Goal: Information Seeking & Learning: Learn about a topic

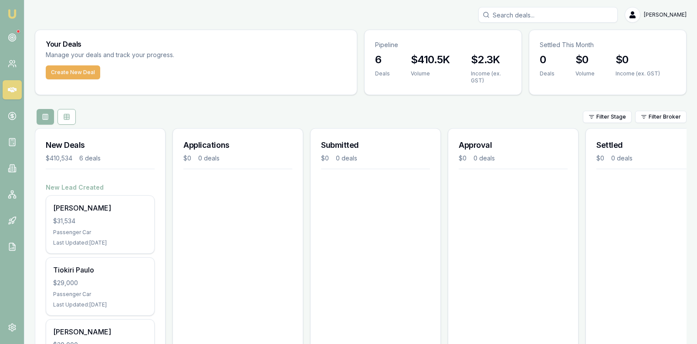
click at [460, 109] on div "Filter Stage Filter Broker" at bounding box center [361, 117] width 652 height 16
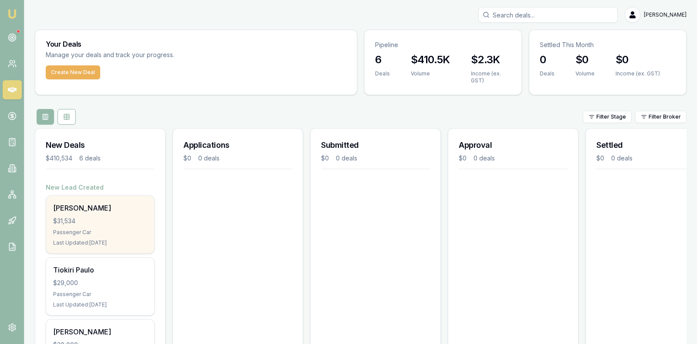
click at [119, 222] on div "$31,534" at bounding box center [100, 220] width 94 height 9
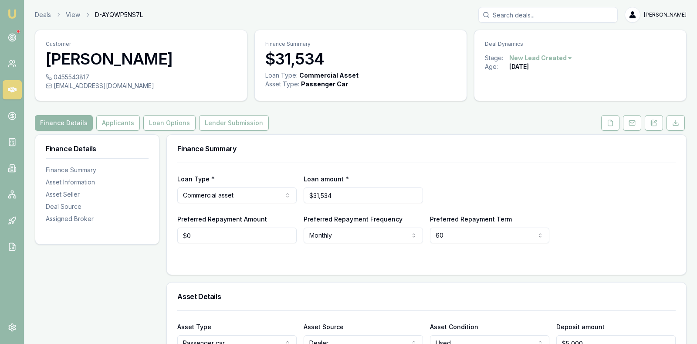
click at [562, 55] on html "Emu Broker Deals View D-AYQWP5NS7L Stevette Gelavis Toggle Menu Customer Corey …" at bounding box center [348, 172] width 697 height 344
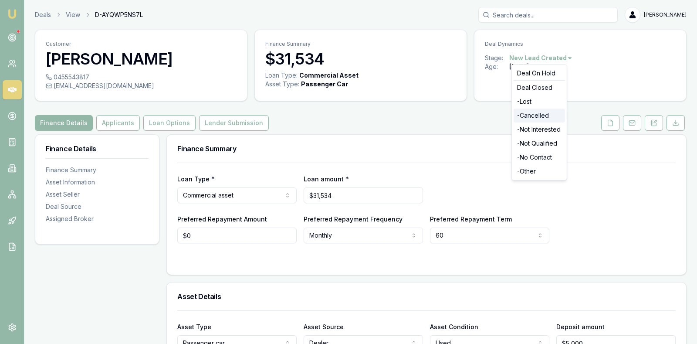
click at [544, 113] on div "- Cancelled" at bounding box center [539, 115] width 51 height 14
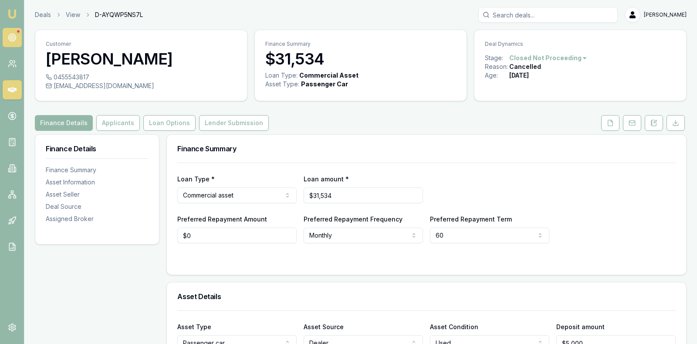
click at [14, 35] on icon at bounding box center [12, 37] width 9 height 9
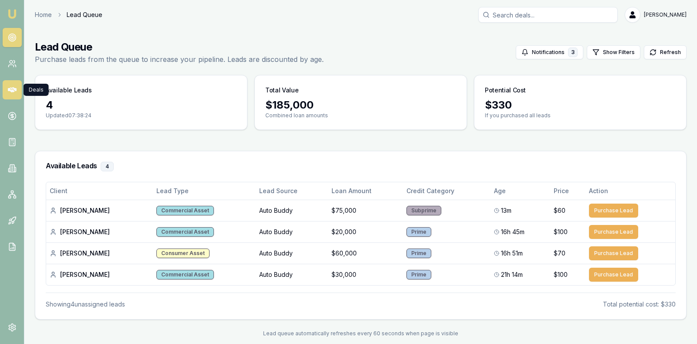
click at [14, 91] on icon at bounding box center [12, 89] width 9 height 5
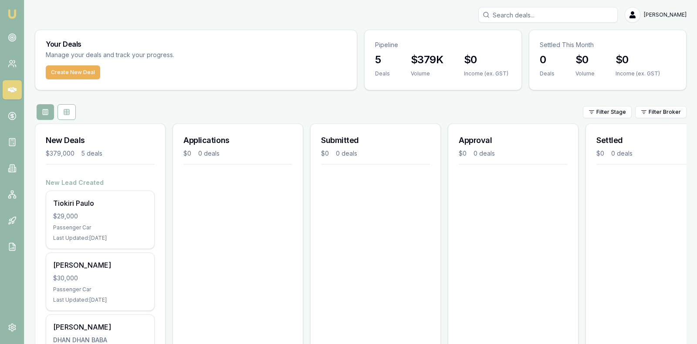
click at [360, 275] on div "Submitted $0 0 deals" at bounding box center [375, 339] width 131 height 433
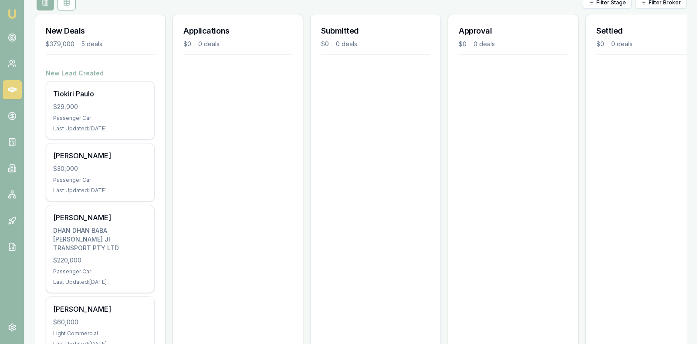
scroll to position [109, 0]
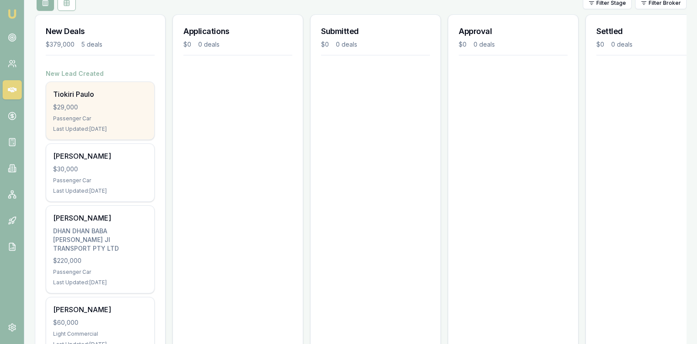
click at [109, 103] on div "$29,000" at bounding box center [100, 107] width 94 height 9
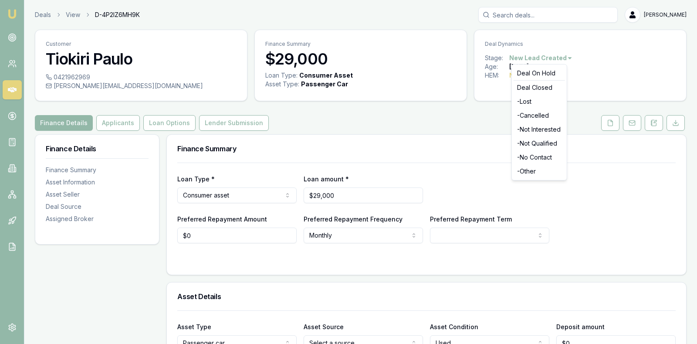
click at [564, 57] on html "Emu Broker Deals View D-4P2IZ6MH9K Stevette Gelavis Toggle Menu Customer Tiokir…" at bounding box center [348, 172] width 697 height 344
click at [544, 156] on div "- No Contact" at bounding box center [539, 157] width 51 height 14
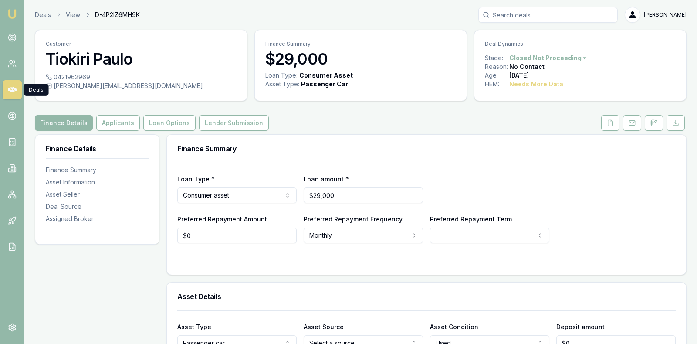
click at [11, 86] on icon at bounding box center [12, 89] width 9 height 9
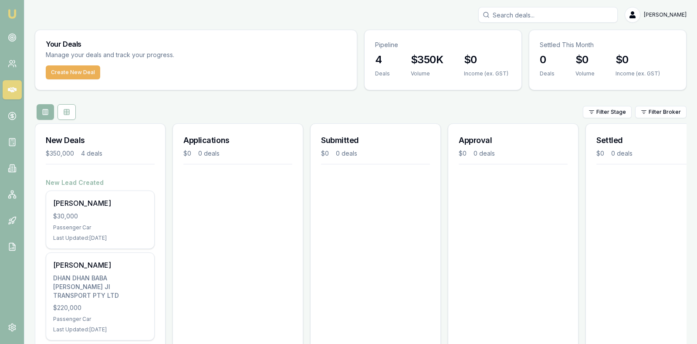
click at [255, 222] on div "Applications $0 0 deals" at bounding box center [237, 308] width 131 height 371
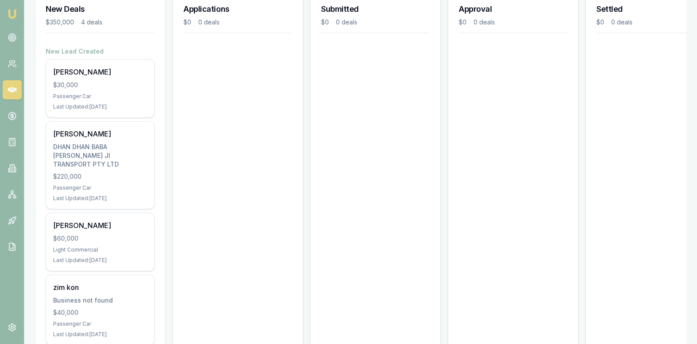
scroll to position [153, 0]
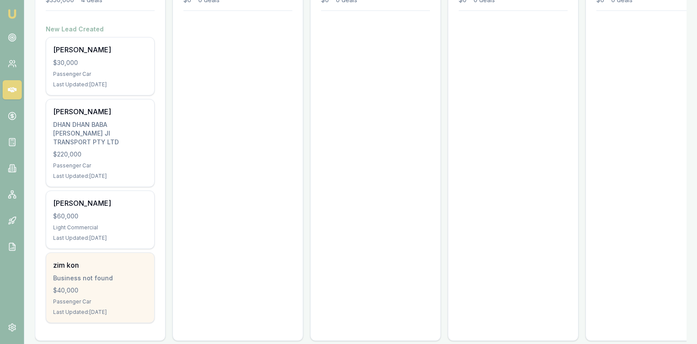
click at [71, 286] on div "$40,000" at bounding box center [100, 290] width 94 height 9
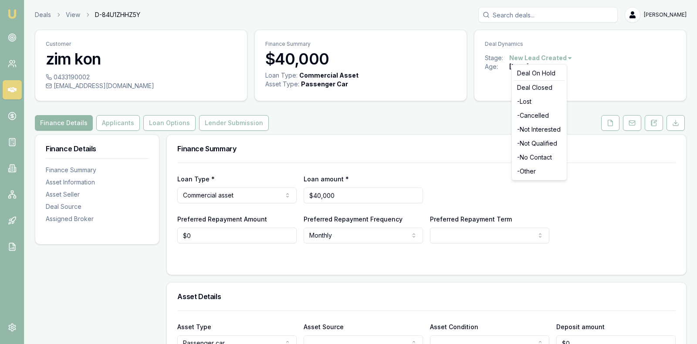
click at [561, 56] on html "Emu Broker Deals View D-84U1ZHHZ5Y [PERSON_NAME] Toggle Menu Customer zim kon 0…" at bounding box center [348, 172] width 697 height 344
click at [546, 155] on div "- No Contact" at bounding box center [539, 157] width 51 height 14
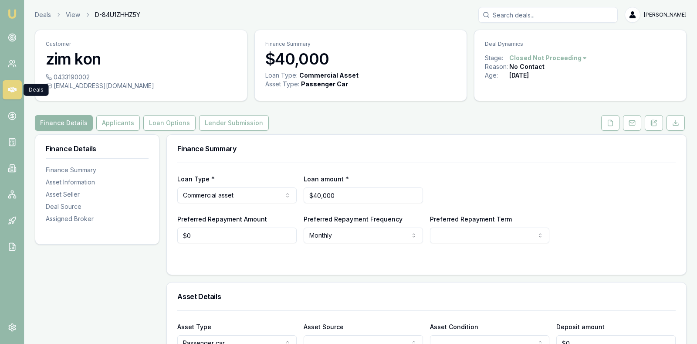
click at [14, 89] on icon at bounding box center [12, 89] width 9 height 5
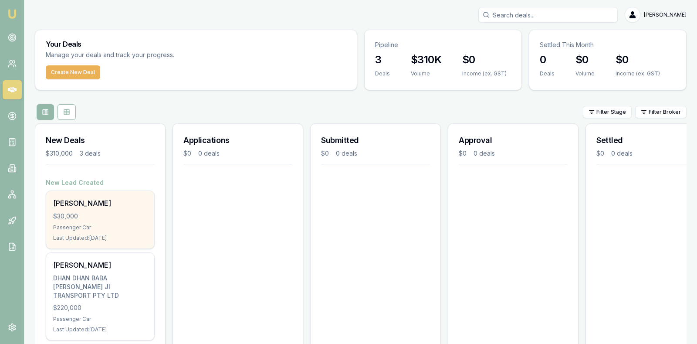
click at [81, 220] on div "[PERSON_NAME] $30,000 Passenger Car Last Updated: [DATE]" at bounding box center [100, 219] width 108 height 57
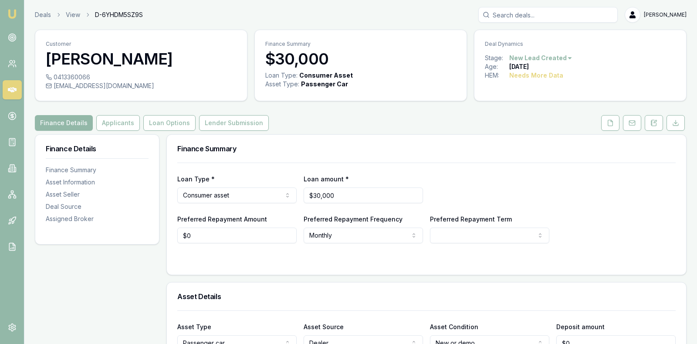
click at [10, 88] on icon at bounding box center [12, 89] width 9 height 5
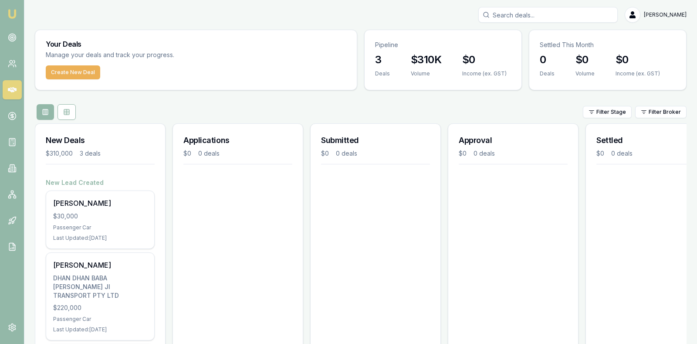
click at [283, 267] on div "Applications $0 0 deals" at bounding box center [237, 271] width 131 height 297
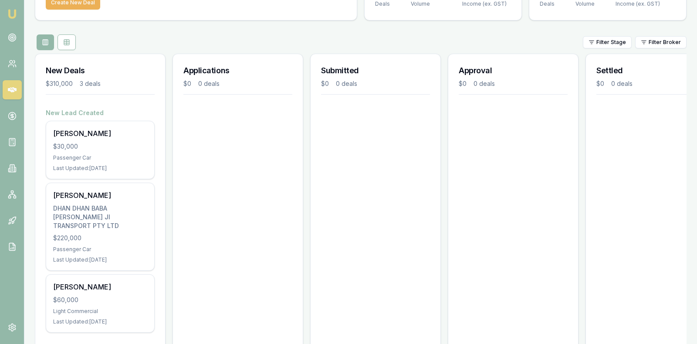
scroll to position [80, 0]
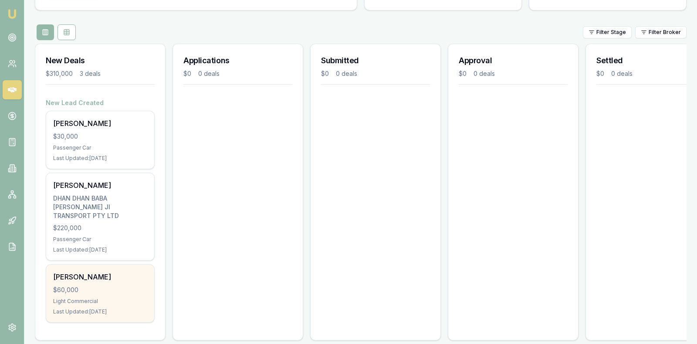
click at [118, 297] on div "Light Commercial" at bounding box center [100, 300] width 94 height 7
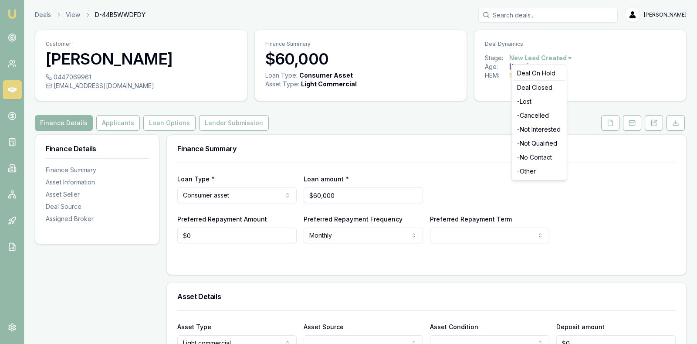
click at [564, 57] on html "Emu Broker Deals View D-44B5WWDFDY Stevette Gelavis Toggle Menu Customer Leonie…" at bounding box center [348, 172] width 697 height 344
click at [538, 157] on div "- No Contact" at bounding box center [539, 157] width 51 height 14
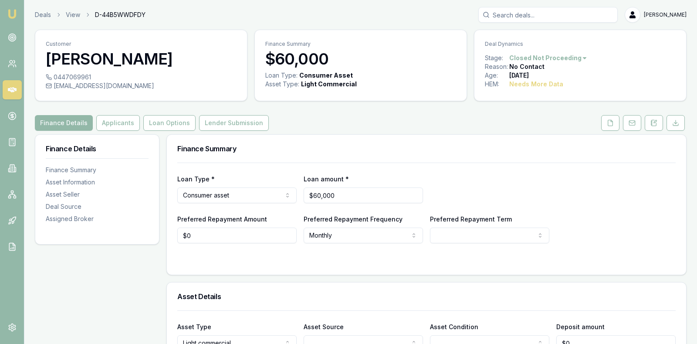
click at [12, 91] on icon at bounding box center [12, 89] width 9 height 5
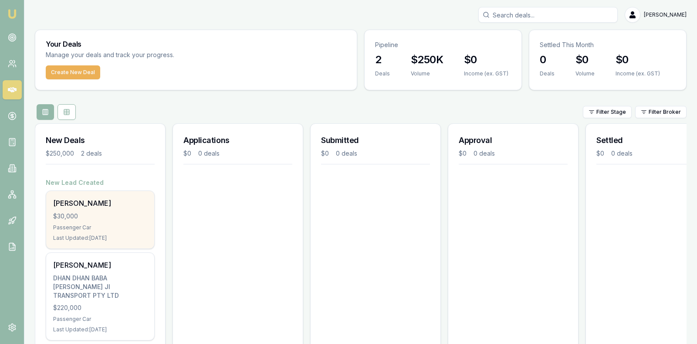
click at [84, 213] on div "$30,000" at bounding box center [100, 216] width 94 height 9
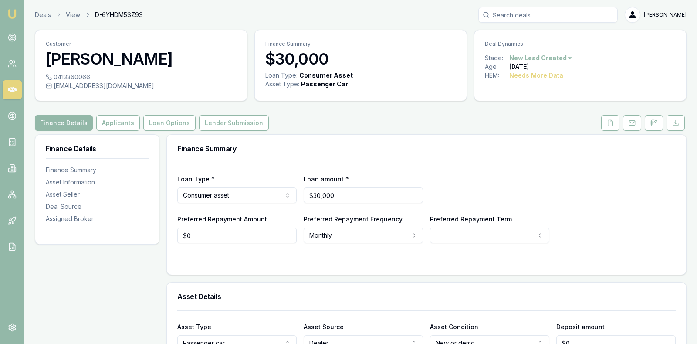
click at [560, 58] on html "Emu Broker Deals View D-6YHDM5SZ9S [PERSON_NAME] Toggle Menu Customer [PERSON_N…" at bounding box center [348, 172] width 697 height 344
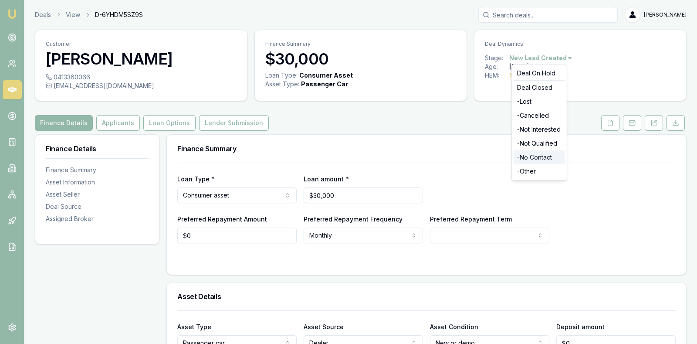
click at [544, 155] on div "- No Contact" at bounding box center [539, 157] width 51 height 14
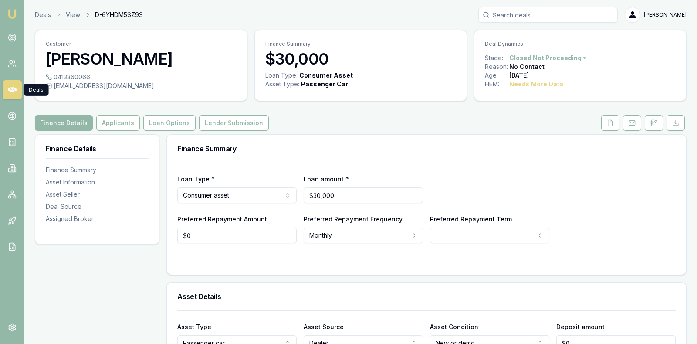
click at [9, 89] on icon at bounding box center [12, 89] width 9 height 5
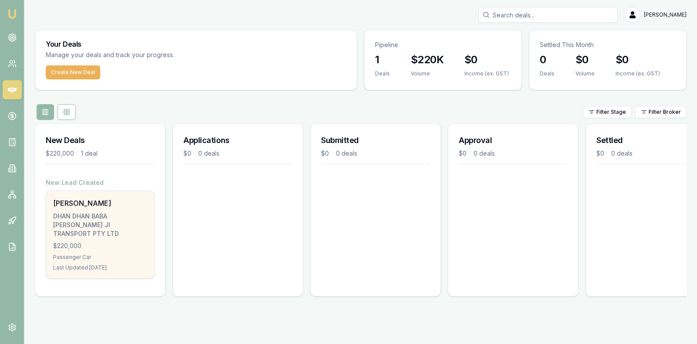
click at [95, 226] on div "DHAN DHAN BABA [PERSON_NAME] JI TRANSPORT PTY LTD" at bounding box center [100, 225] width 94 height 26
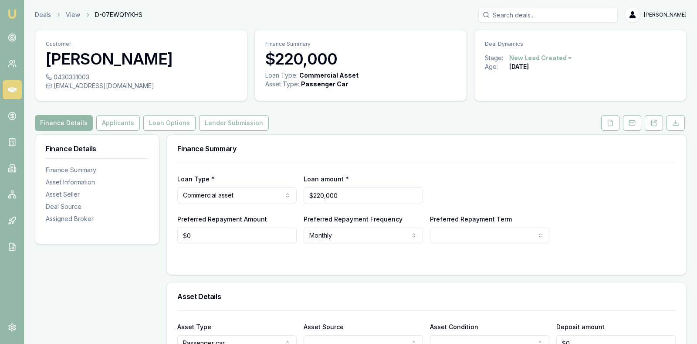
click at [562, 57] on html "Emu Broker Deals View D-07EWQ1YKHS [PERSON_NAME] Toggle Menu Customer [PERSON_N…" at bounding box center [348, 172] width 697 height 344
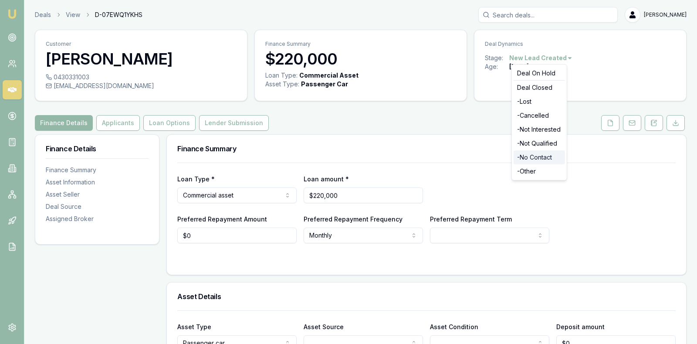
click at [544, 152] on div "- No Contact" at bounding box center [539, 157] width 51 height 14
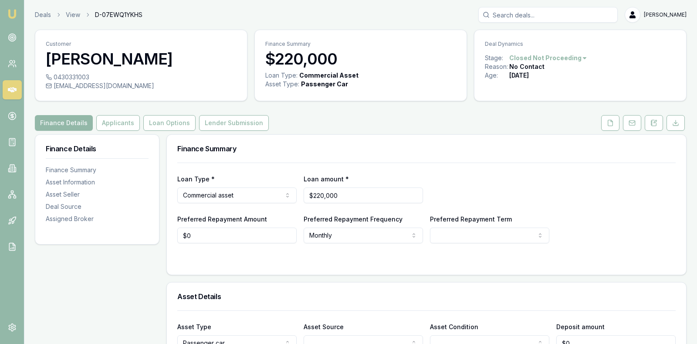
click at [14, 90] on icon at bounding box center [12, 89] width 9 height 5
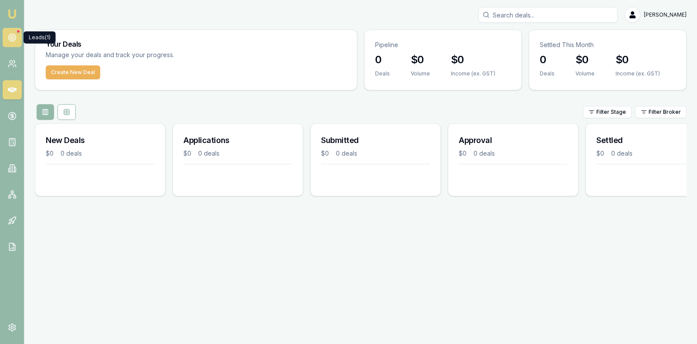
click at [13, 34] on circle at bounding box center [11, 37] width 7 height 7
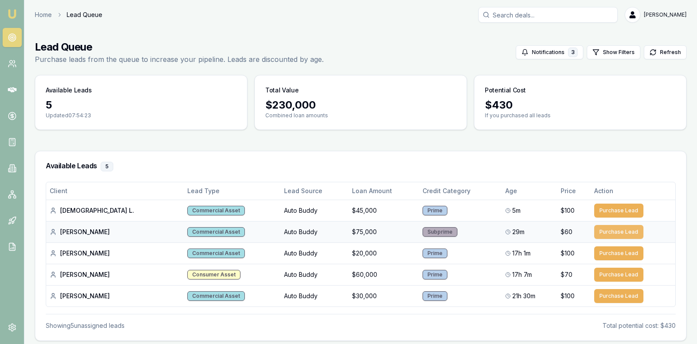
click at [600, 229] on button "Purchase Lead" at bounding box center [618, 232] width 49 height 14
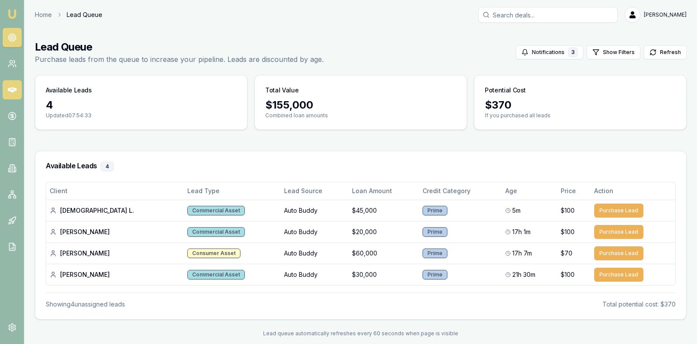
click at [15, 88] on icon at bounding box center [12, 89] width 9 height 9
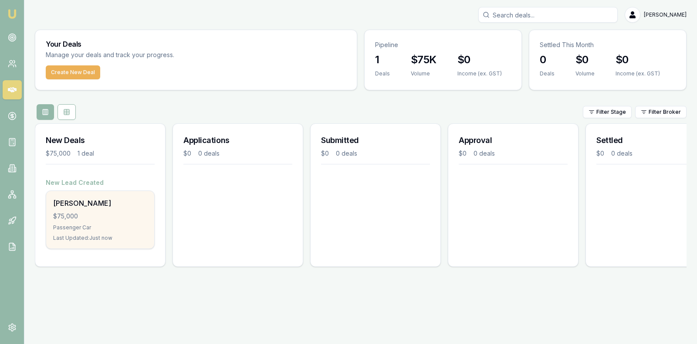
click at [105, 215] on div "$75,000" at bounding box center [100, 216] width 94 height 9
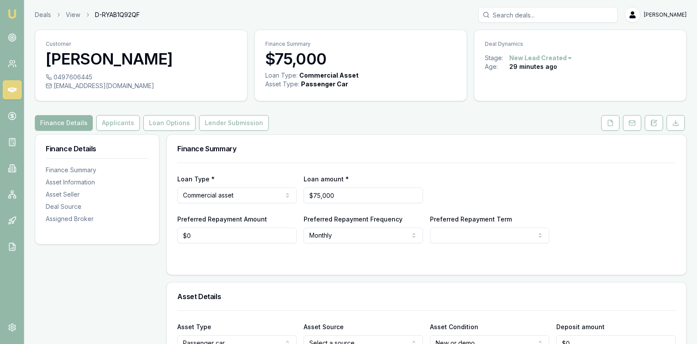
click at [505, 180] on div "Loan Type * Commercial asset Consumer loan Consumer asset Commercial loan Comme…" at bounding box center [426, 188] width 498 height 30
click at [10, 88] on icon at bounding box center [12, 89] width 9 height 5
